Goal: Transaction & Acquisition: Purchase product/service

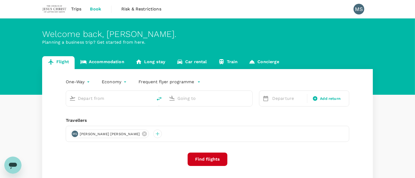
type input "Sibu (SBW)"
type input "Kuching, Malaysia (any)"
type input "Sibu (SBW)"
type input "Kuching, Malaysia (any)"
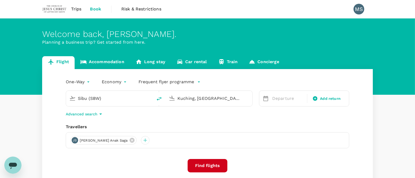
click at [111, 101] on input "Sibu (SBW)" at bounding box center [110, 98] width 64 height 8
click at [100, 119] on p "Kuching Intl" at bounding box center [117, 119] width 94 height 5
type input "Kuching Intl (KCH)"
click at [220, 98] on input "Kuching, Malaysia (any)" at bounding box center [209, 98] width 64 height 8
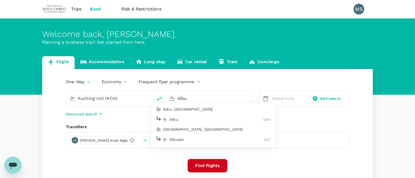
click at [194, 118] on p "Sibu" at bounding box center [216, 119] width 93 height 5
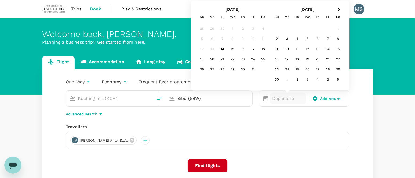
type input "Sibu (SBW)"
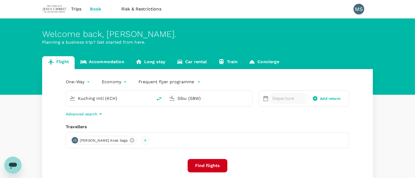
click at [286, 100] on p "Departure" at bounding box center [288, 98] width 32 height 6
click at [387, 93] on div "Flight Accommodation Long stay Car rental Train Concierge One-Way oneway Econom…" at bounding box center [207, 124] width 415 height 136
drag, startPoint x: 274, startPoint y: 98, endPoint x: 277, endPoint y: 98, distance: 3.0
click at [274, 98] on p "Departure" at bounding box center [288, 98] width 32 height 6
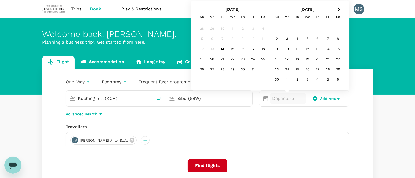
click at [244, 61] on div "23" at bounding box center [243, 59] width 10 height 10
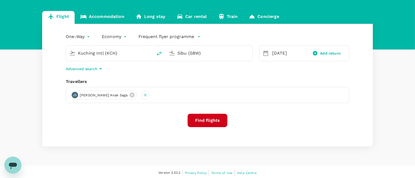
scroll to position [47, 0]
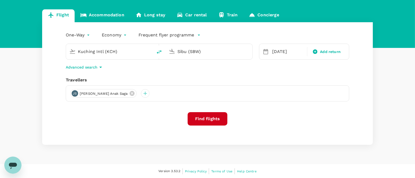
click at [209, 118] on button "Find flights" at bounding box center [208, 118] width 40 height 13
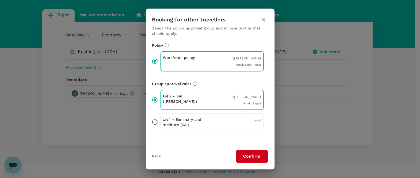
drag, startPoint x: 156, startPoint y: 122, endPoint x: 248, endPoint y: 145, distance: 94.4
click at [237, 141] on div "Booking for other travellers Select the policy, approval group and invoice prof…" at bounding box center [210, 89] width 129 height 161
click at [259, 157] on button "Confirm" at bounding box center [252, 156] width 32 height 13
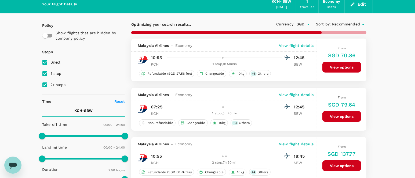
scroll to position [34, 0]
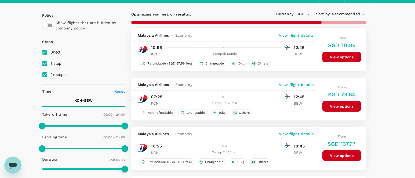
type input "1055"
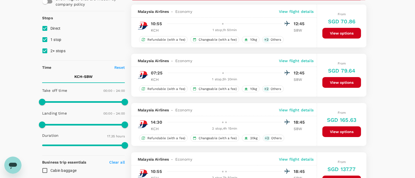
scroll to position [67, 0]
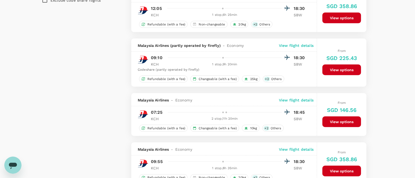
checkbox input "false"
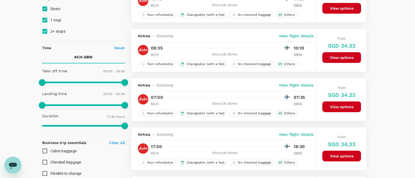
scroll to position [45, 0]
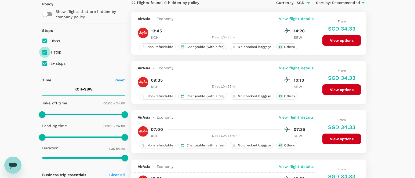
click at [45, 52] on input "1 stop" at bounding box center [44, 52] width 11 height 11
checkbox input "false"
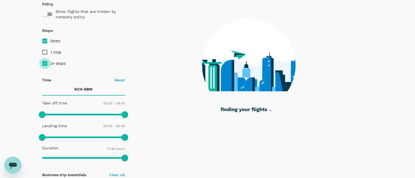
click at [44, 63] on input "2+ stops" at bounding box center [44, 63] width 11 height 11
checkbox input "false"
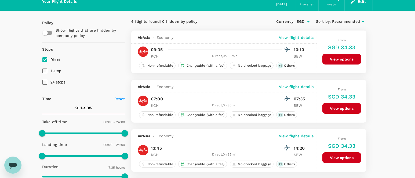
scroll to position [11, 0]
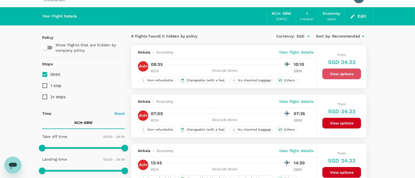
click at [341, 77] on button "View options" at bounding box center [341, 74] width 39 height 11
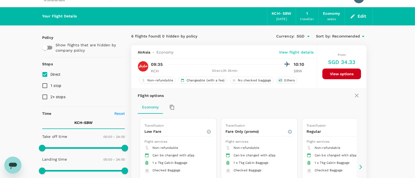
scroll to position [57, 0]
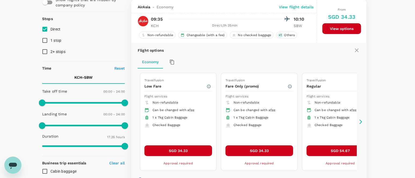
click at [360, 122] on icon at bounding box center [360, 121] width 5 height 5
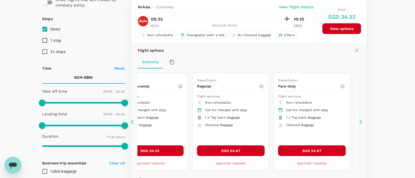
click at [359, 121] on icon at bounding box center [360, 121] width 5 height 5
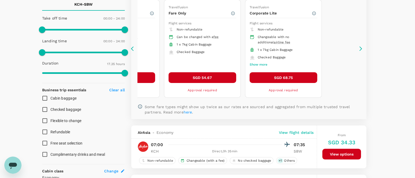
scroll to position [90, 0]
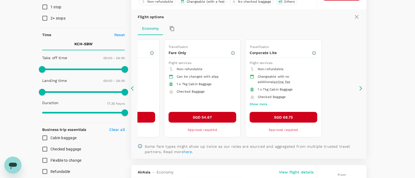
click at [133, 88] on icon at bounding box center [133, 88] width 5 height 5
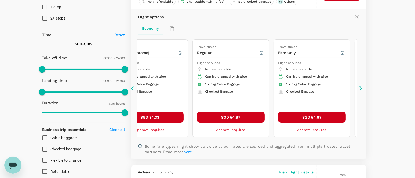
click at [133, 88] on icon at bounding box center [133, 88] width 5 height 5
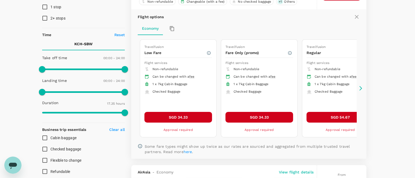
click at [133, 88] on icon at bounding box center [133, 88] width 5 height 5
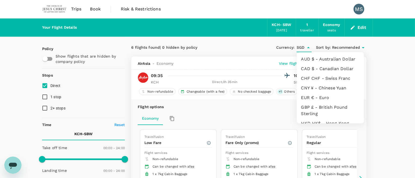
click at [298, 50] on input "SGD" at bounding box center [300, 47] width 8 height 9
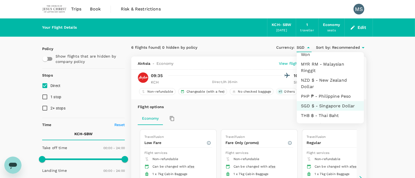
click at [305, 75] on li "MYR RM - Malaysian Ringgit" at bounding box center [330, 68] width 67 height 16
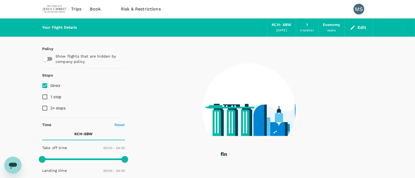
type input "1055"
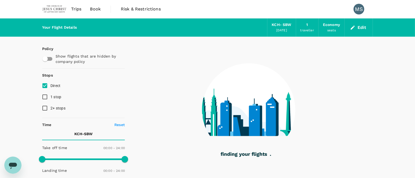
checkbox input "false"
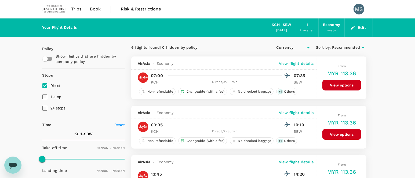
type input "MYR"
type input "1440"
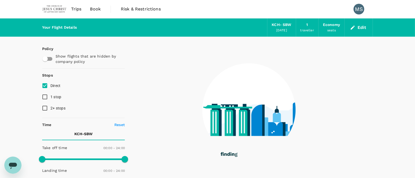
type input "1055"
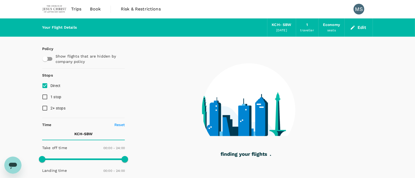
checkbox input "false"
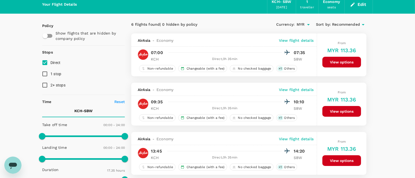
scroll to position [34, 0]
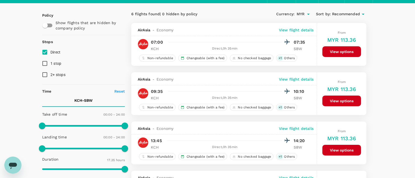
click at [340, 102] on button "View options" at bounding box center [341, 101] width 39 height 11
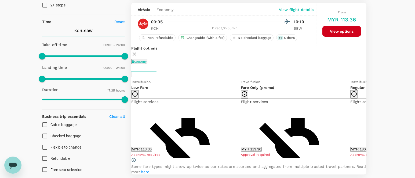
scroll to position [106, 0]
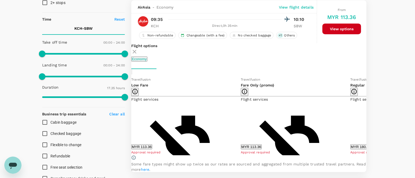
click at [152, 150] on button "MYR 113.36" at bounding box center [141, 147] width 21 height 5
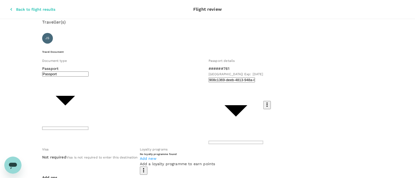
drag, startPoint x: 94, startPoint y: 126, endPoint x: 77, endPoint y: 126, distance: 17.2
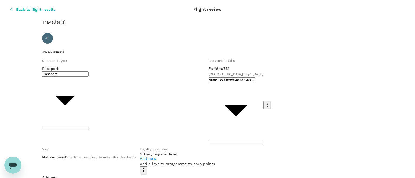
click at [9, 8] on icon "button" at bounding box center [11, 9] width 5 height 5
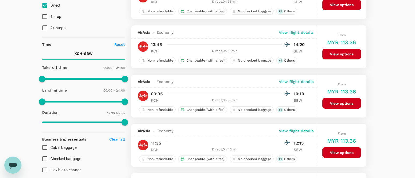
scroll to position [88, 0]
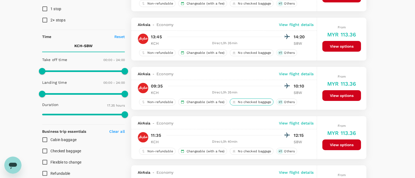
click at [254, 103] on span "No checked baggage" at bounding box center [255, 102] width 38 height 5
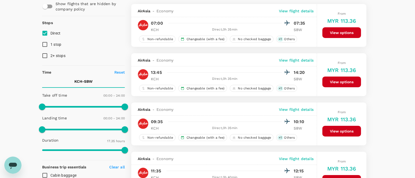
scroll to position [67, 0]
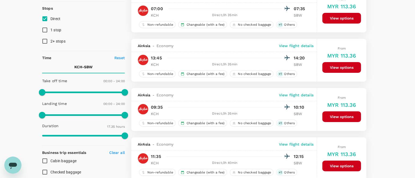
click at [44, 161] on input "Cabin baggage" at bounding box center [44, 161] width 11 height 11
checkbox input "true"
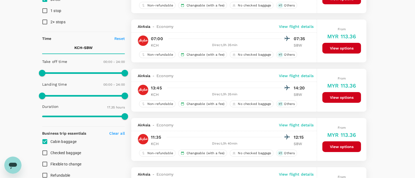
scroll to position [134, 0]
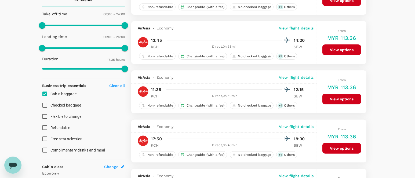
click at [46, 105] on input "Checked baggage" at bounding box center [44, 105] width 11 height 11
checkbox input "true"
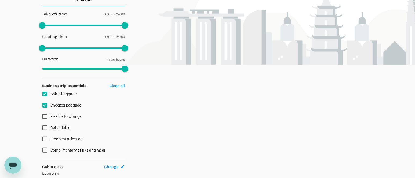
click at [46, 138] on input "Free seat selection" at bounding box center [44, 139] width 11 height 11
checkbox input "true"
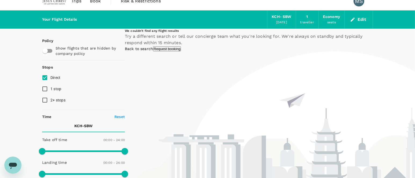
scroll to position [0, 0]
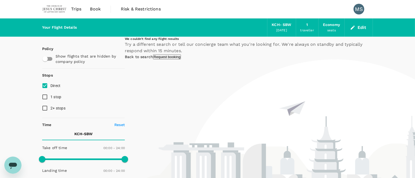
click at [153, 59] on link "Back to search" at bounding box center [139, 57] width 28 height 4
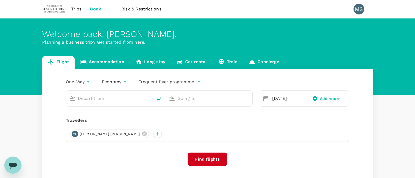
type input "Kuching Intl (KCH)"
type input "Sibu (SBW)"
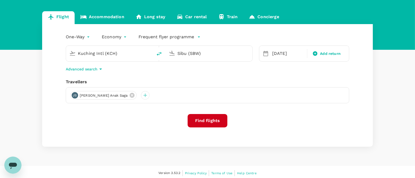
scroll to position [47, 0]
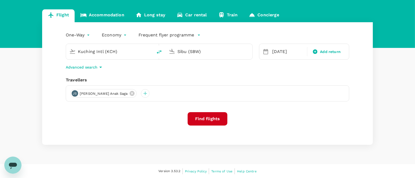
click at [213, 121] on button "Find flights" at bounding box center [208, 118] width 40 height 13
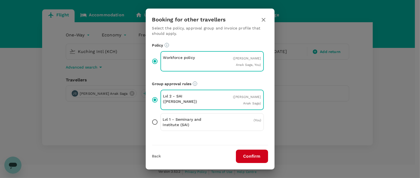
click at [250, 158] on button "Confirm" at bounding box center [252, 156] width 32 height 13
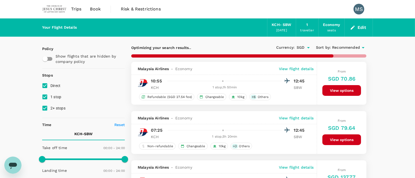
type input "1055"
checkbox input "false"
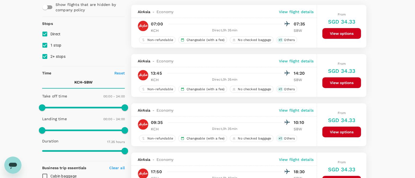
scroll to position [67, 0]
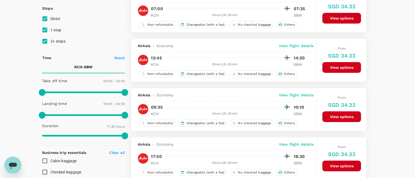
click at [45, 161] on input "Cabin baggage" at bounding box center [44, 161] width 11 height 11
checkbox input "true"
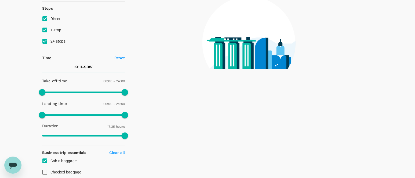
click at [45, 172] on input "Checked baggage" at bounding box center [44, 172] width 11 height 11
checkbox input "true"
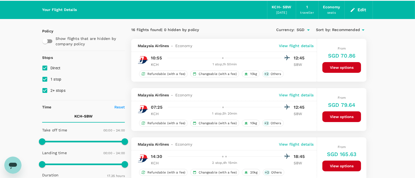
scroll to position [0, 0]
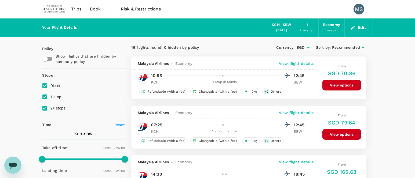
click at [306, 49] on icon "Open" at bounding box center [308, 48] width 6 height 6
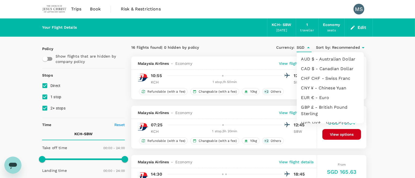
scroll to position [143, 0]
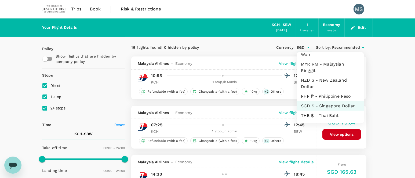
click at [312, 75] on li "MYR RM - Malaysian Ringgit" at bounding box center [330, 68] width 67 height 16
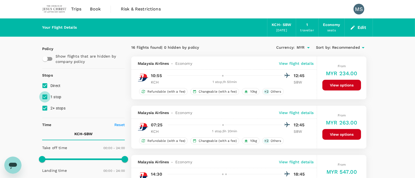
click at [47, 97] on input "1 stop" at bounding box center [44, 96] width 11 height 11
checkbox input "false"
click at [45, 108] on input "2+ stops" at bounding box center [44, 108] width 11 height 11
checkbox input "false"
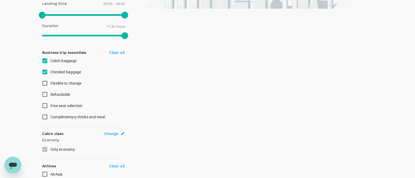
scroll to position [168, 0]
click at [44, 104] on input "Free seat selection" at bounding box center [44, 105] width 11 height 11
checkbox input "true"
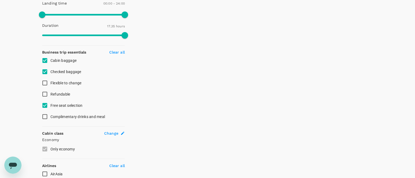
scroll to position [34, 0]
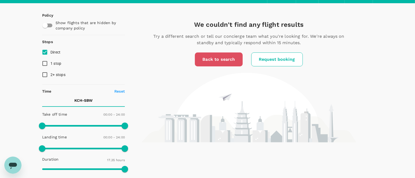
click at [213, 61] on link "Back to search" at bounding box center [218, 60] width 47 height 14
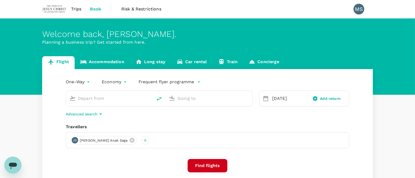
type input "Kuching Intl (KCH)"
type input "Sibu (SBW)"
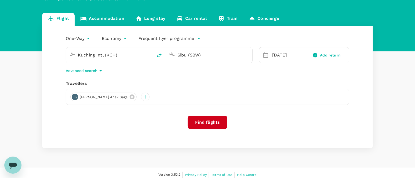
scroll to position [47, 0]
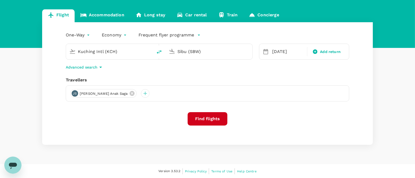
click at [194, 117] on button "Find flights" at bounding box center [208, 118] width 40 height 13
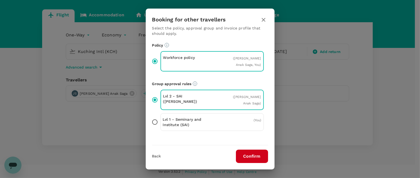
click at [253, 156] on button "Confirm" at bounding box center [252, 156] width 32 height 13
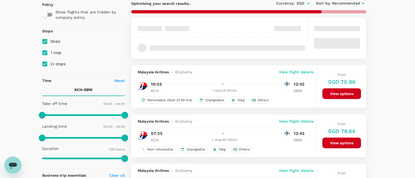
scroll to position [54, 0]
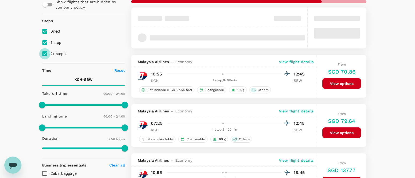
click at [45, 55] on input "2+ stops" at bounding box center [44, 53] width 11 height 11
checkbox input "false"
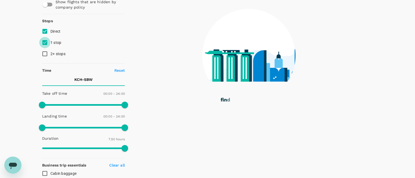
click at [46, 43] on input "1 stop" at bounding box center [44, 42] width 11 height 11
checkbox input "false"
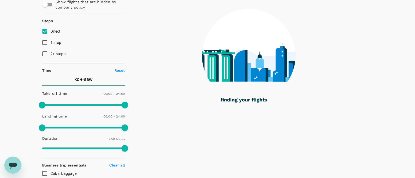
scroll to position [0, 0]
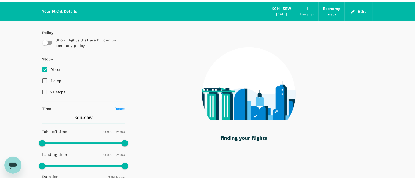
type input "1055"
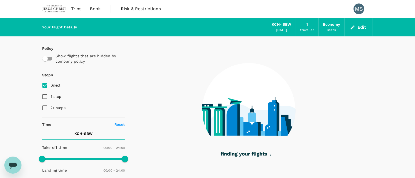
scroll to position [0, 0]
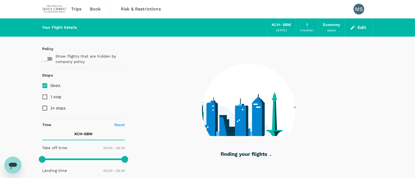
checkbox input "false"
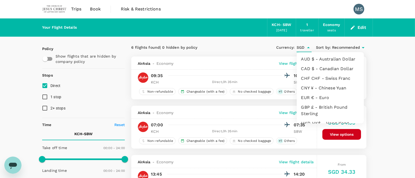
click at [301, 49] on input "SGD" at bounding box center [300, 47] width 8 height 9
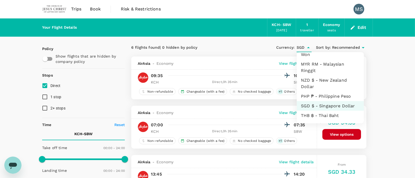
click at [304, 71] on li "MYR RM - Malaysian Ringgit" at bounding box center [330, 68] width 67 height 16
type input "MYR"
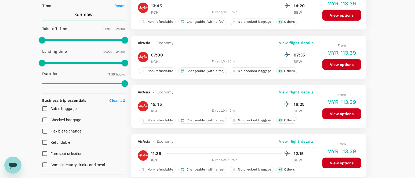
scroll to position [134, 0]
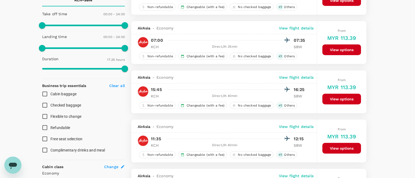
click at [45, 106] on input "Checked baggage" at bounding box center [44, 105] width 11 height 11
checkbox input "true"
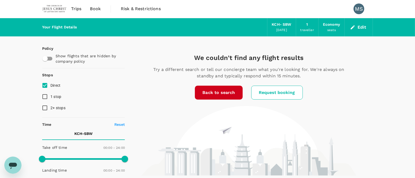
scroll to position [0, 0]
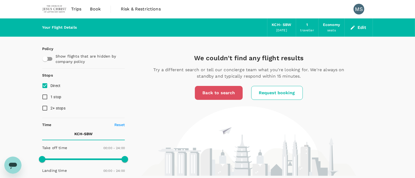
click at [215, 95] on link "Back to search" at bounding box center [218, 93] width 47 height 14
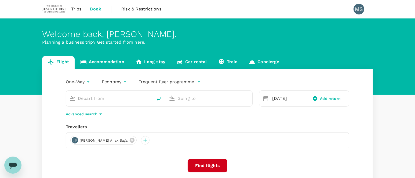
type input "Kuching Intl (KCH)"
type input "Sibu (SBW)"
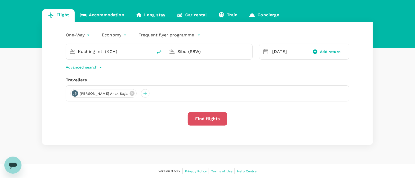
click at [216, 119] on button "Find flights" at bounding box center [208, 118] width 40 height 13
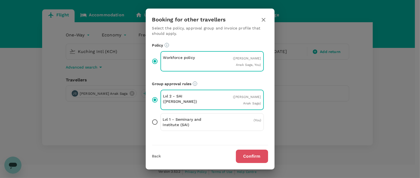
click at [255, 157] on button "Confirm" at bounding box center [252, 156] width 32 height 13
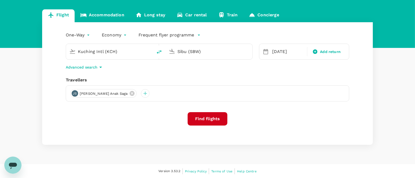
scroll to position [21, 0]
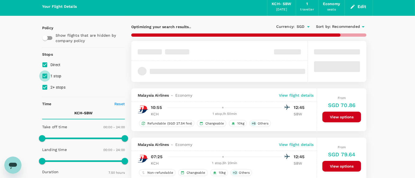
click at [45, 78] on input "1 stop" at bounding box center [44, 76] width 11 height 11
checkbox input "false"
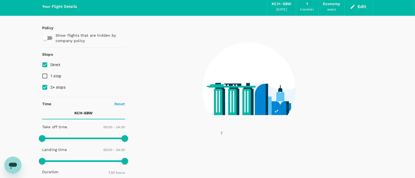
click at [45, 87] on input "2+ stops" at bounding box center [44, 87] width 11 height 11
checkbox input "false"
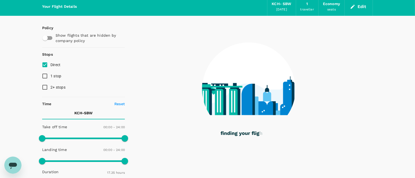
type input "1055"
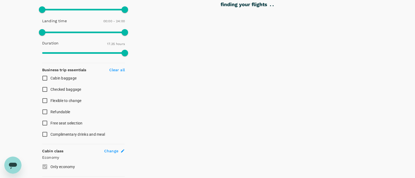
scroll to position [155, 0]
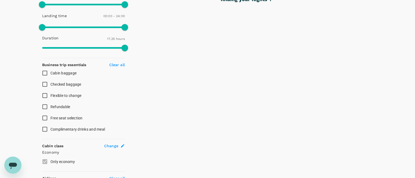
click at [45, 85] on input "Checked baggage" at bounding box center [44, 84] width 11 height 11
checkbox input "true"
checkbox input "false"
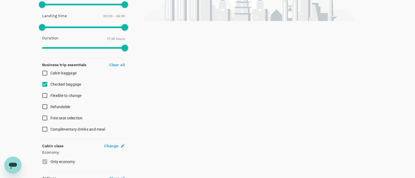
click at [47, 72] on input "Cabin baggage" at bounding box center [44, 73] width 11 height 11
checkbox input "true"
click at [47, 82] on input "Checked baggage" at bounding box center [44, 84] width 11 height 11
checkbox input "false"
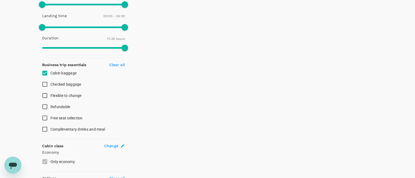
click at [45, 73] on input "Cabin baggage" at bounding box center [44, 73] width 11 height 11
checkbox input "false"
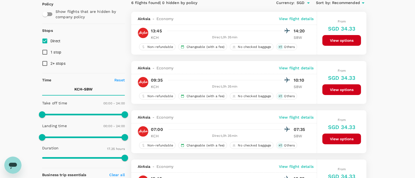
scroll to position [54, 0]
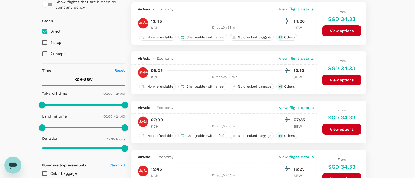
click at [339, 82] on button "View options" at bounding box center [341, 80] width 39 height 11
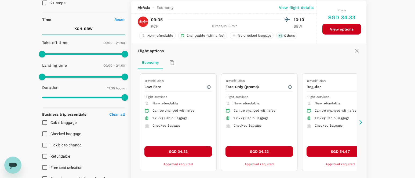
scroll to position [106, 0]
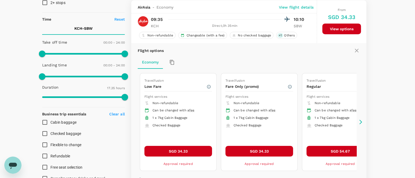
click at [361, 120] on icon at bounding box center [360, 122] width 5 height 5
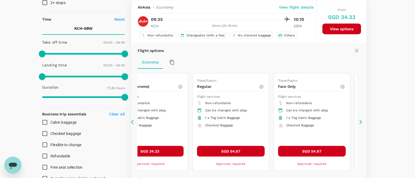
click at [361, 120] on icon at bounding box center [360, 122] width 5 height 5
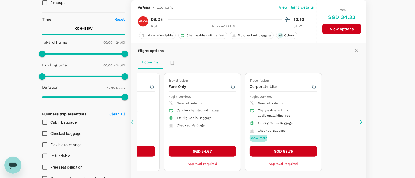
click at [263, 137] on button "Show more" at bounding box center [258, 138] width 18 height 7
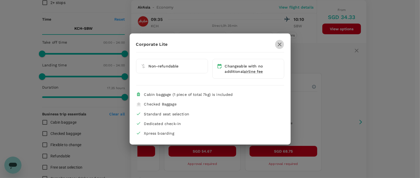
click at [278, 44] on icon "button" at bounding box center [280, 45] width 4 height 4
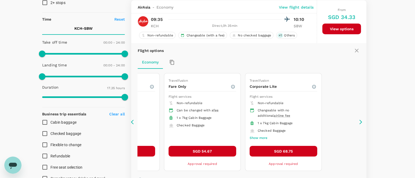
click at [362, 121] on icon at bounding box center [360, 122] width 5 height 5
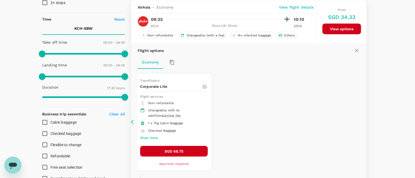
click at [133, 120] on icon at bounding box center [133, 122] width 5 height 5
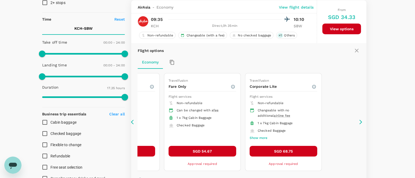
click at [133, 120] on icon at bounding box center [133, 122] width 5 height 5
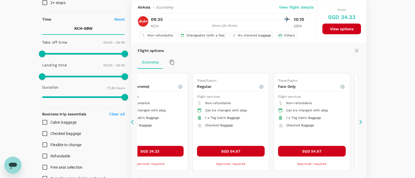
click at [134, 121] on icon at bounding box center [133, 122] width 5 height 5
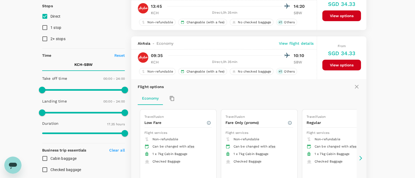
scroll to position [5, 0]
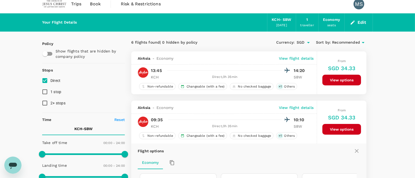
click at [302, 42] on input "SGD" at bounding box center [300, 42] width 8 height 9
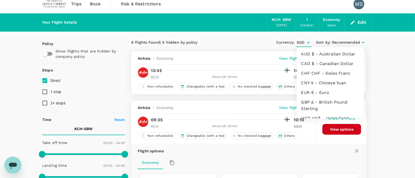
scroll to position [143, 0]
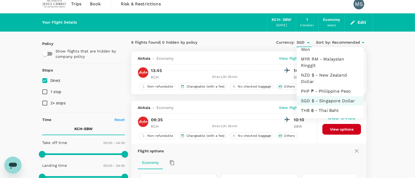
click at [308, 65] on li "MYR RM - Malaysian Ringgit" at bounding box center [330, 62] width 67 height 16
type input "MYR"
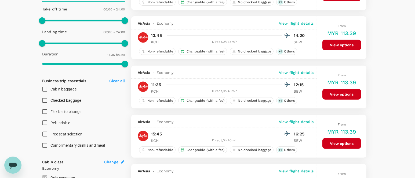
scroll to position [139, 0]
click at [47, 98] on input "Checked baggage" at bounding box center [44, 100] width 11 height 11
checkbox input "true"
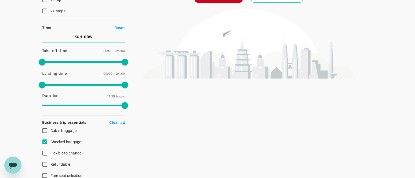
scroll to position [39, 0]
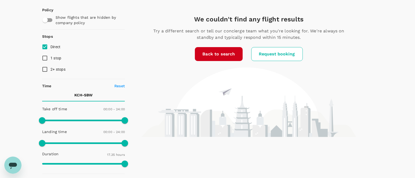
click at [209, 56] on link "Back to search" at bounding box center [218, 54] width 47 height 14
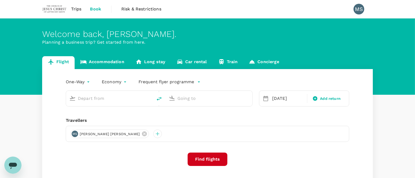
type input "Kuching Intl (KCH)"
type input "Sibu (SBW)"
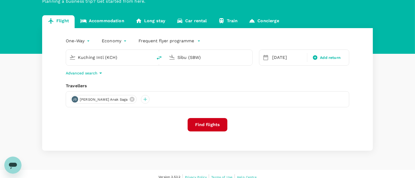
scroll to position [47, 0]
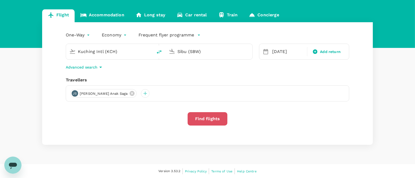
click at [216, 115] on button "Find flights" at bounding box center [208, 118] width 40 height 13
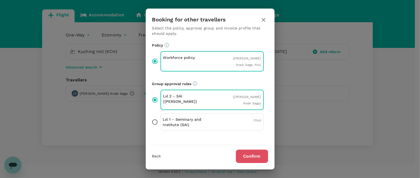
click at [254, 151] on button "Confirm" at bounding box center [252, 156] width 32 height 13
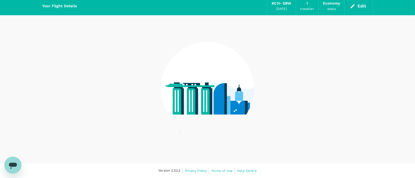
scroll to position [21, 0]
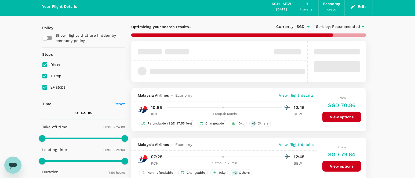
click at [45, 87] on input "2+ stops" at bounding box center [44, 87] width 11 height 11
checkbox input "false"
click at [45, 77] on input "1 stop" at bounding box center [44, 76] width 11 height 11
checkbox input "false"
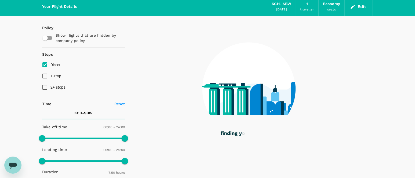
type input "1055"
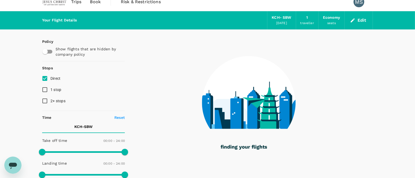
scroll to position [0, 0]
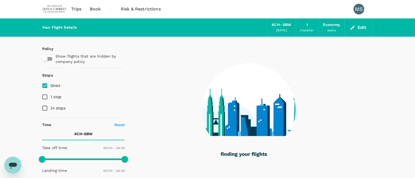
checkbox input "false"
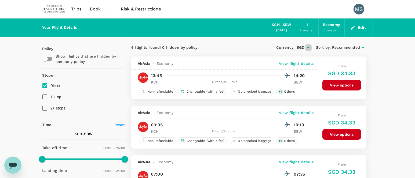
click at [307, 46] on icon "Open" at bounding box center [308, 48] width 6 height 6
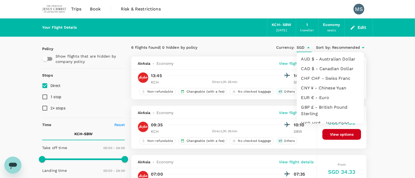
scroll to position [143, 0]
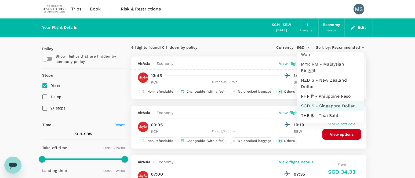
click at [305, 74] on li "MYR RM - Malaysian Ringgit" at bounding box center [330, 68] width 67 height 16
type input "MYR"
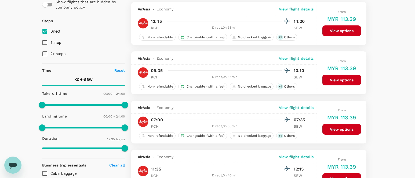
scroll to position [67, 0]
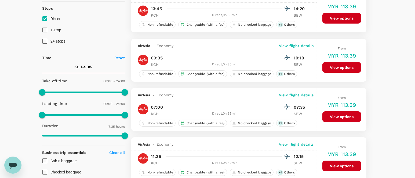
click at [334, 69] on button "View options" at bounding box center [341, 67] width 39 height 11
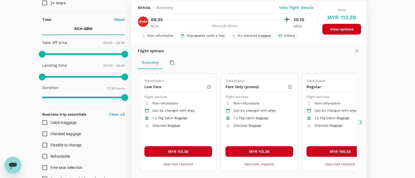
scroll to position [106, 0]
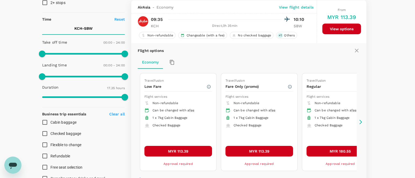
click at [360, 121] on icon at bounding box center [360, 122] width 5 height 5
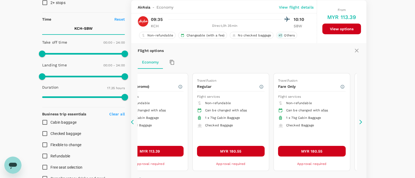
click at [133, 122] on icon at bounding box center [133, 122] width 5 height 5
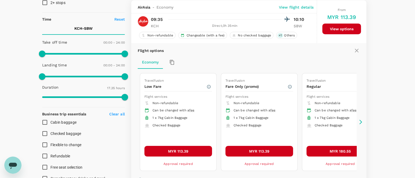
click at [133, 122] on icon at bounding box center [133, 122] width 5 height 5
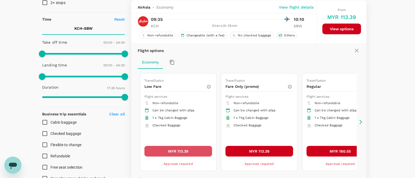
click at [182, 150] on button "MYR 113.39" at bounding box center [178, 151] width 68 height 11
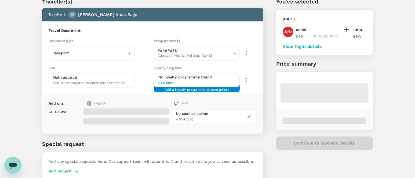
scroll to position [34, 0]
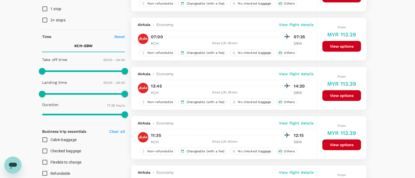
scroll to position [122, 0]
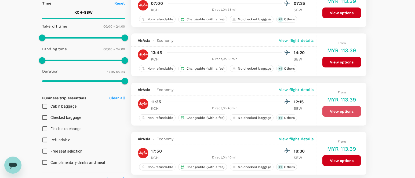
click at [336, 114] on button "View options" at bounding box center [341, 111] width 39 height 11
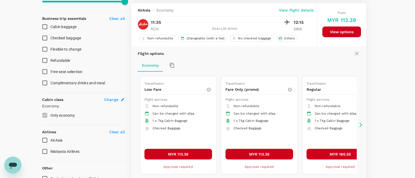
scroll to position [204, 0]
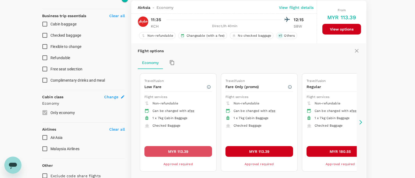
click at [172, 152] on button "MYR 113.39" at bounding box center [178, 151] width 68 height 11
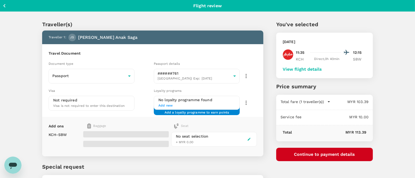
click at [200, 142] on div "No seat selection + MYR 0.00" at bounding box center [192, 140] width 33 height 12
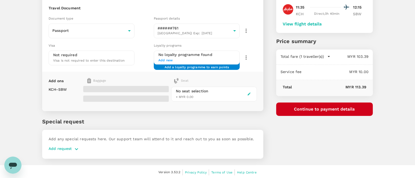
scroll to position [46, 0]
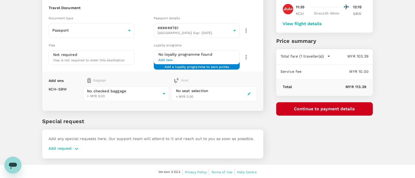
click at [67, 147] on p "Add request" at bounding box center [60, 149] width 23 height 6
click at [73, 148] on icon "button" at bounding box center [76, 149] width 6 height 6
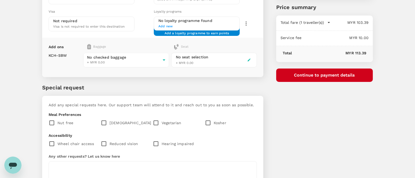
scroll to position [113, 0]
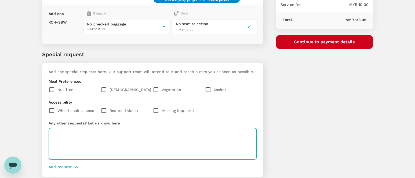
click at [117, 136] on textarea at bounding box center [153, 144] width 208 height 32
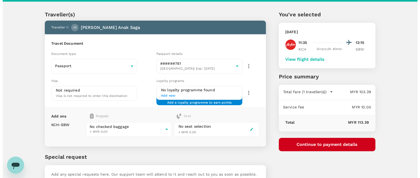
scroll to position [0, 0]
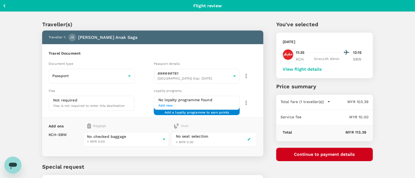
type textarea "Please add 20kg baggage for this booking. Thank you!"
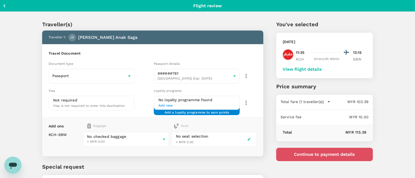
click at [299, 158] on button "Continue to payment details" at bounding box center [324, 154] width 97 height 13
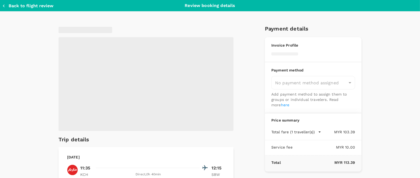
type input "9e83df62-0c7c-4f55-899d-3e1f7bbb6e22"
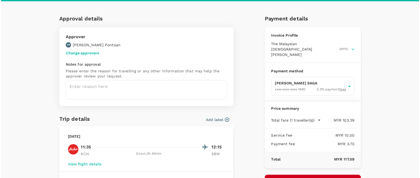
scroll to position [9, 0]
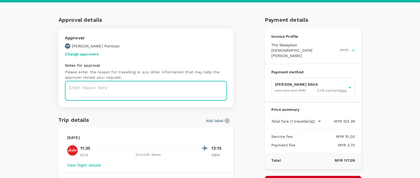
click at [121, 90] on textarea at bounding box center [146, 91] width 162 height 20
click at [105, 88] on textarea at bounding box center [146, 91] width 162 height 20
click at [114, 93] on textarea at bounding box center [146, 91] width 162 height 20
paste textarea "Education Fair in Malaysia (Kuala Lumpur & Sibu)"
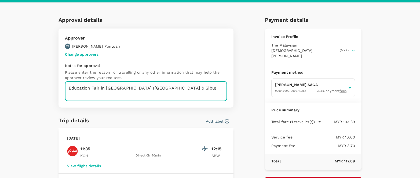
click at [65, 87] on textarea "Education Fair in Malaysia (Kuala Lumpur & Sibu)" at bounding box center [146, 91] width 162 height 20
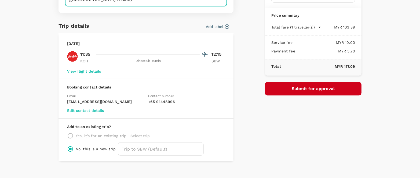
scroll to position [110, 0]
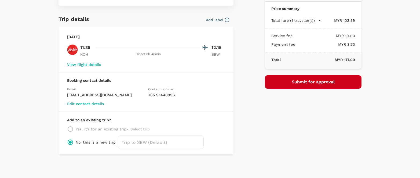
type textarea "23 & 25 October 2025 Education Fair in Malaysia (Kuala Lumpur & Sibu)"
click at [294, 75] on button "Submit for approval" at bounding box center [313, 81] width 97 height 13
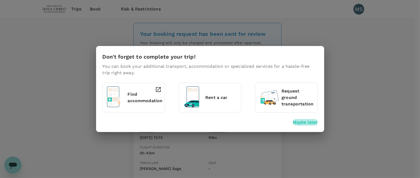
click at [316, 123] on p "Maybe later" at bounding box center [305, 122] width 25 height 6
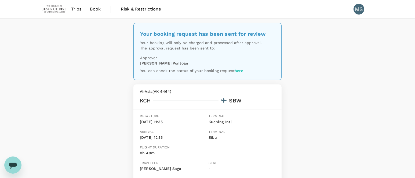
click at [239, 72] on link "here" at bounding box center [238, 70] width 9 height 4
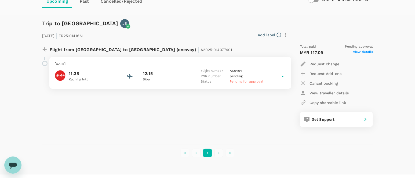
scroll to position [71, 0]
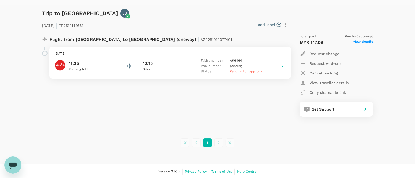
click at [79, 65] on p "11:35" at bounding box center [93, 63] width 48 height 6
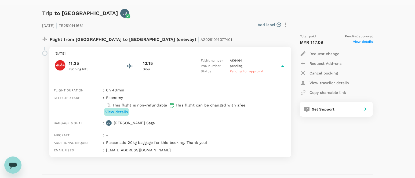
click at [122, 112] on p "View details" at bounding box center [116, 111] width 23 height 5
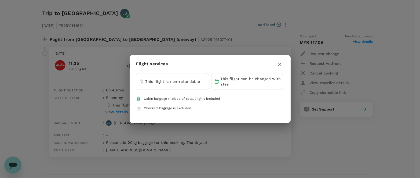
click at [122, 112] on div "Flight services This flight is non-refundable This flight can be changed with a…" at bounding box center [210, 89] width 420 height 178
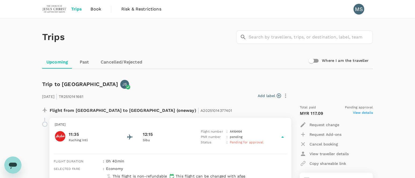
scroll to position [0, 0]
click at [80, 11] on span "Trips" at bounding box center [76, 9] width 11 height 6
click at [95, 9] on span "Book" at bounding box center [95, 9] width 11 height 6
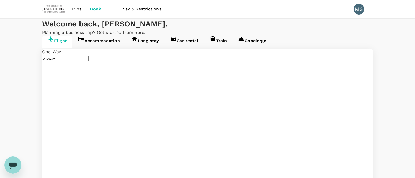
type input "Kuching Intl (KCH)"
type input "Sibu (SBW)"
type input "Kuching Intl (KCH)"
type input "Sibu (SBW)"
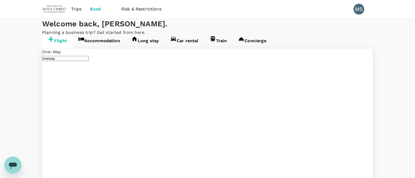
type input "Sibu (SBW)"
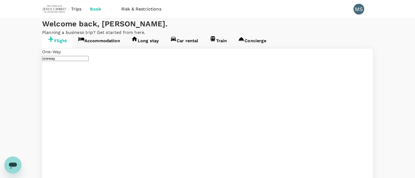
type input "Kuala Lumpur Intl ([GEOGRAPHIC_DATA])"
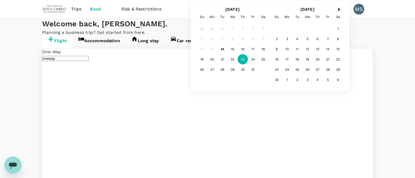
click at [251, 60] on div "24" at bounding box center [253, 59] width 10 height 10
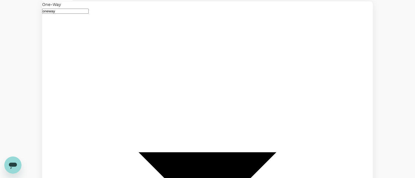
scroll to position [48, 0]
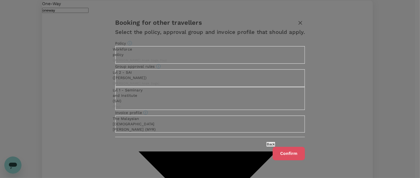
click at [273, 151] on button "Confirm" at bounding box center [289, 152] width 32 height 13
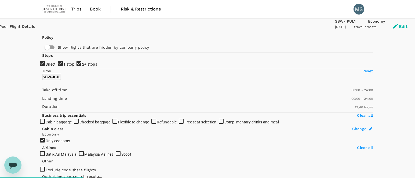
click at [44, 98] on input "1 stop" at bounding box center [207, 89] width 415 height 178
checkbox input "false"
click at [43, 111] on input "2+ stops" at bounding box center [207, 89] width 415 height 178
checkbox input "false"
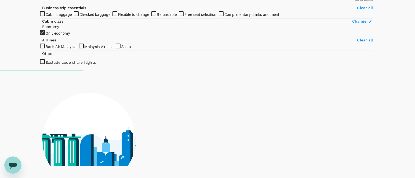
scroll to position [134, 0]
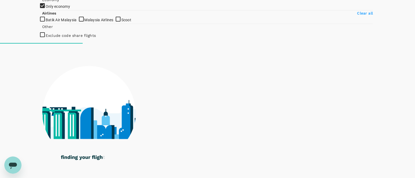
type input "975"
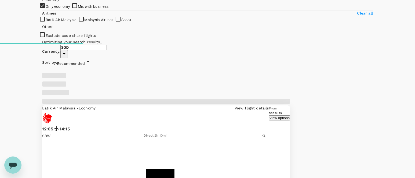
checkbox input "true"
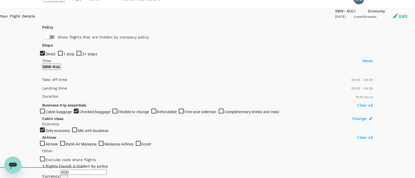
scroll to position [0, 0]
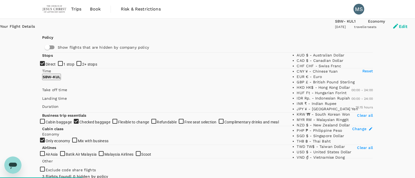
scroll to position [143, 0]
click at [305, 117] on li "MYR RM - Malaysian Ringgit" at bounding box center [330, 119] width 67 height 5
type input "MYR"
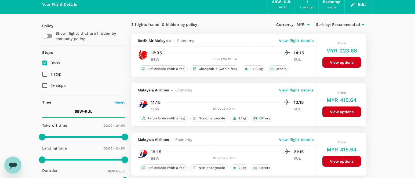
scroll to position [34, 0]
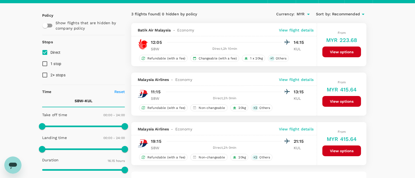
click at [328, 97] on button "View options" at bounding box center [341, 101] width 39 height 11
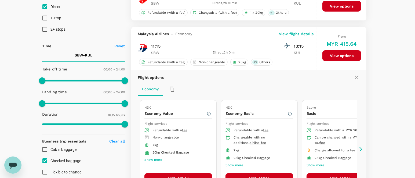
scroll to position [39, 0]
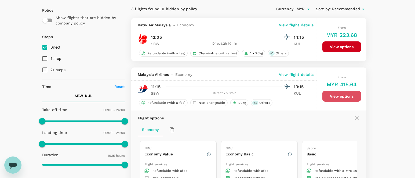
click at [349, 94] on button "View options" at bounding box center [341, 96] width 39 height 11
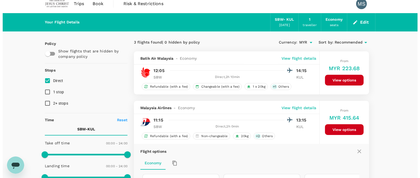
scroll to position [0, 0]
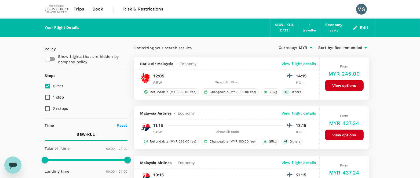
type input "975"
